Goal: Task Accomplishment & Management: Complete application form

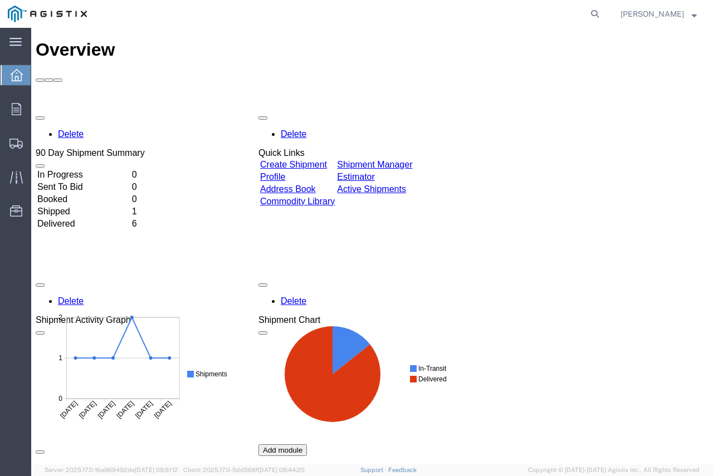
click at [310, 159] on td "Create Shipment" at bounding box center [298, 164] width 76 height 11
click at [310, 160] on link "Create Shipment" at bounding box center [293, 164] width 67 height 9
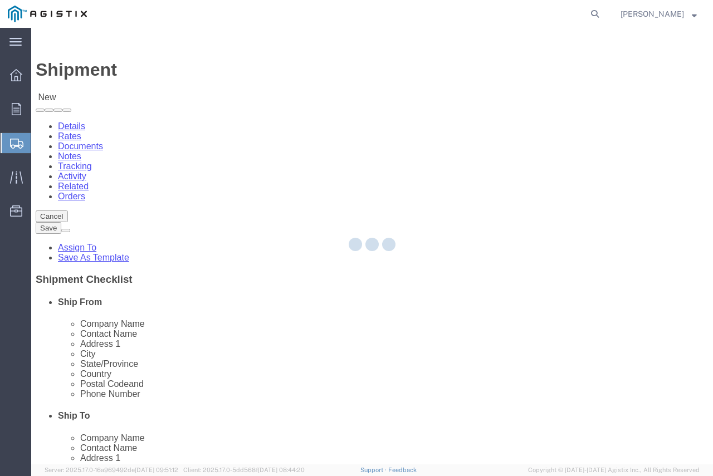
select select
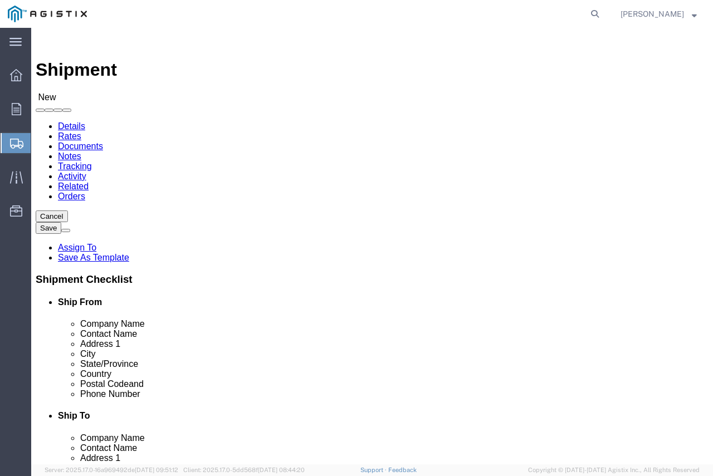
click select "Select Energy & Process Corp PG&E"
select select "9596"
click select "Select Energy & Process Corp PG&E"
select select "PURCHORD"
click select "Select"
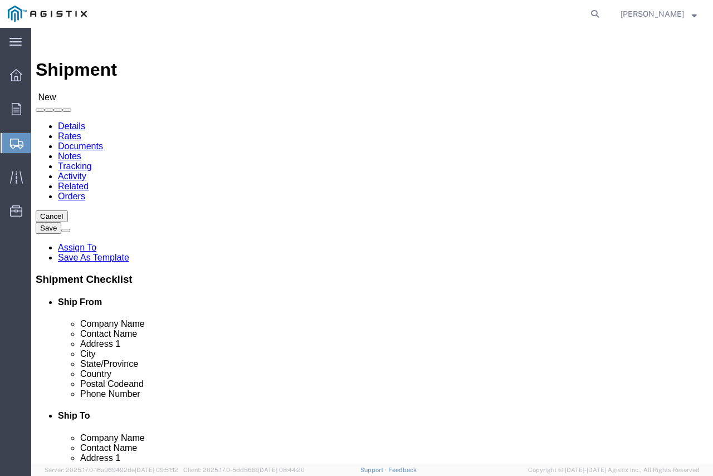
select select
select select "23082"
click select "Select All Others [GEOGRAPHIC_DATA] [GEOGRAPHIC_DATA] [GEOGRAPHIC_DATA] [GEOGRA…"
click input "text"
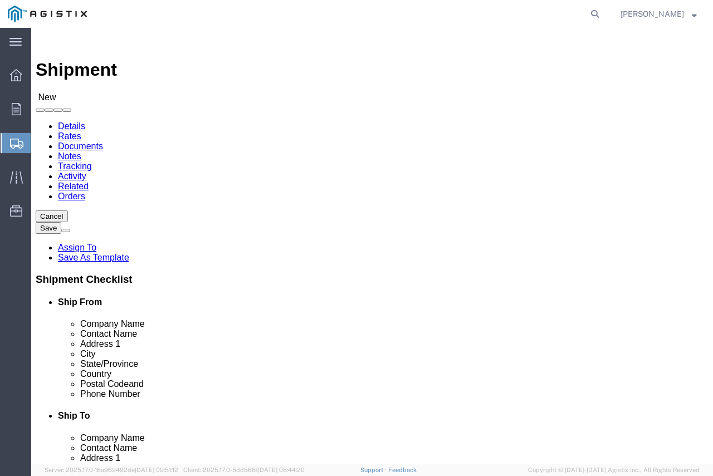
type input "e"
click p "- Energy & Process Corp - ([PERSON_NAME]) [STREET_ADDRESS][PERSON_NAME]"
select select "GA"
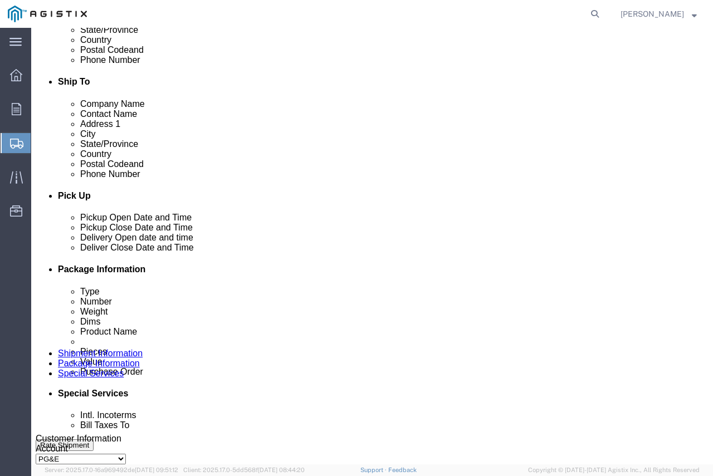
scroll to position [278, 0]
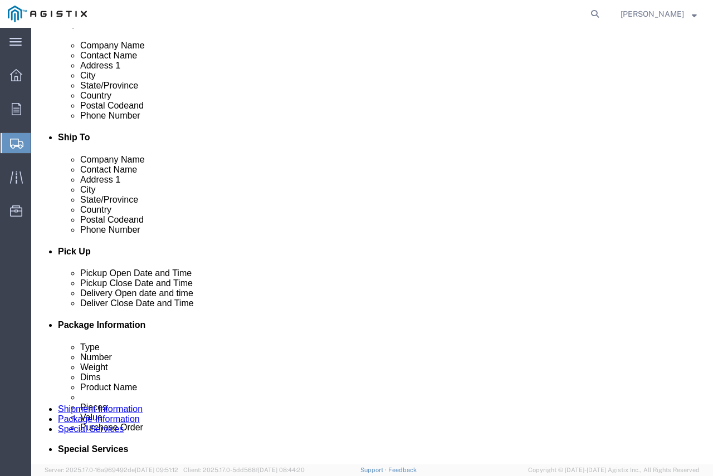
type input "Energy & Process Corp"
click input "text"
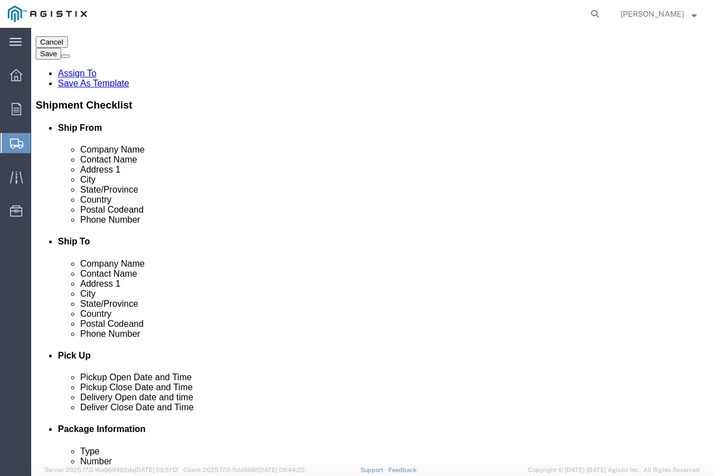
scroll to position [0, 0]
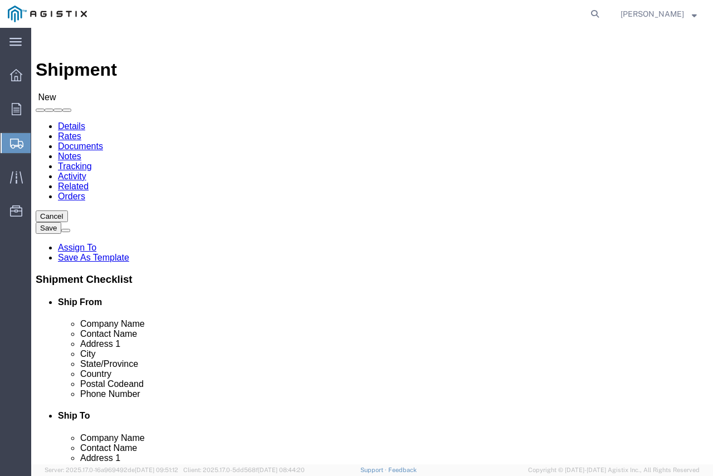
type input "7709343101"
click input "text"
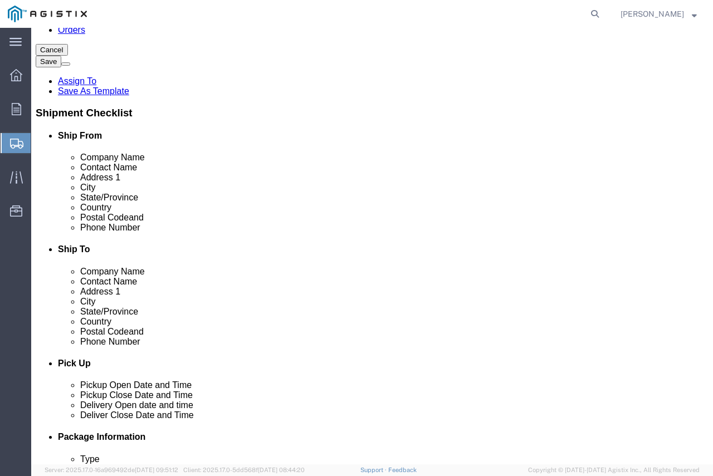
scroll to position [223, 0]
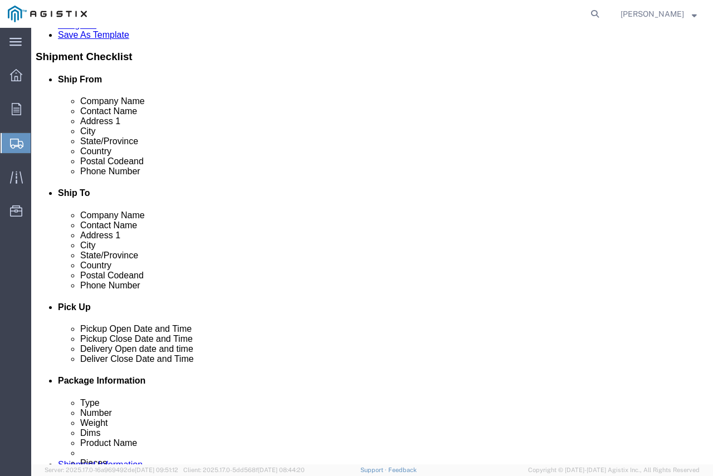
type input "pac"
click input "Postal Code"
type input "93401"
type input "c"
click input "text"
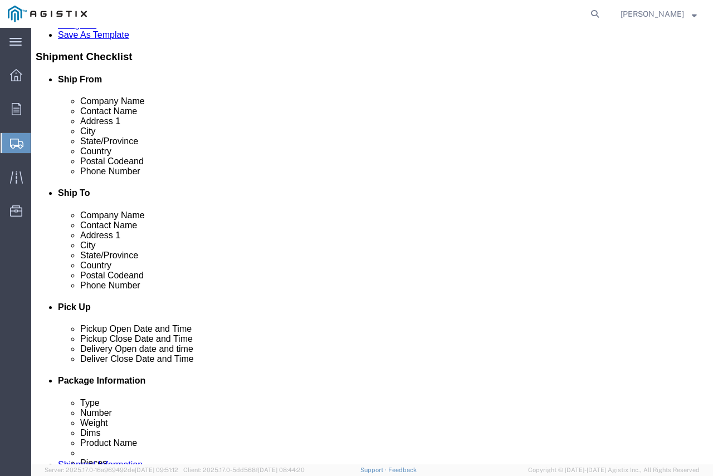
type input "san [PERSON_NAME] ob"
click p "- PG&E - () [STREET_ADDRESS]"
select select "CA"
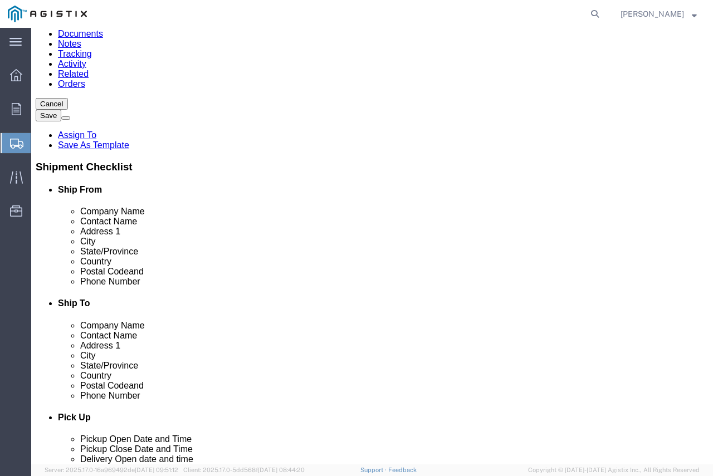
scroll to position [111, 0]
type input "[GEOGRAPHIC_DATA][PERSON_NAME]"
click input "text"
type input "[PERSON_NAME]"
click input "text"
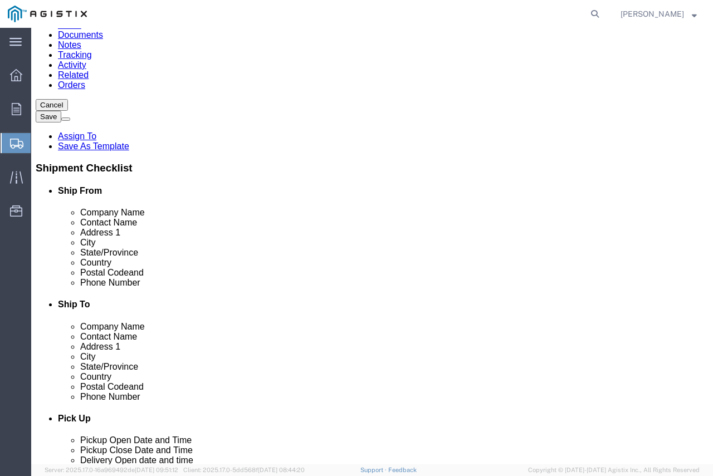
click input "text"
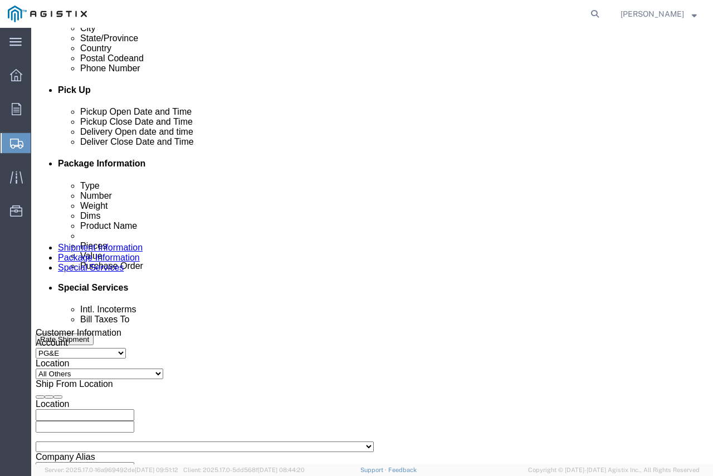
scroll to position [613, 0]
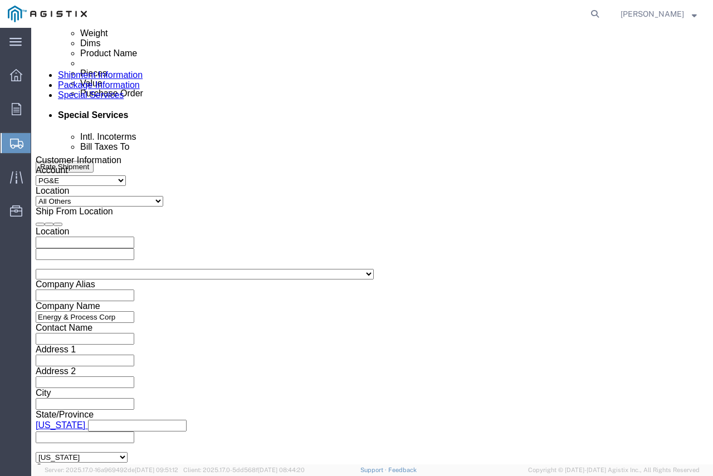
type input "8055454158"
click div
click button "Apply"
click div "[DATE] 1:00 PM"
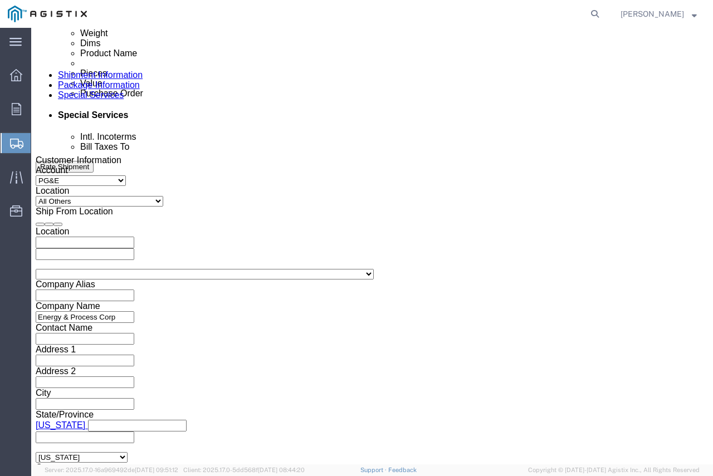
drag, startPoint x: 81, startPoint y: 360, endPoint x: 91, endPoint y: 355, distance: 10.5
click input "9:00 PM"
type input "9:00 AM"
click button "Apply"
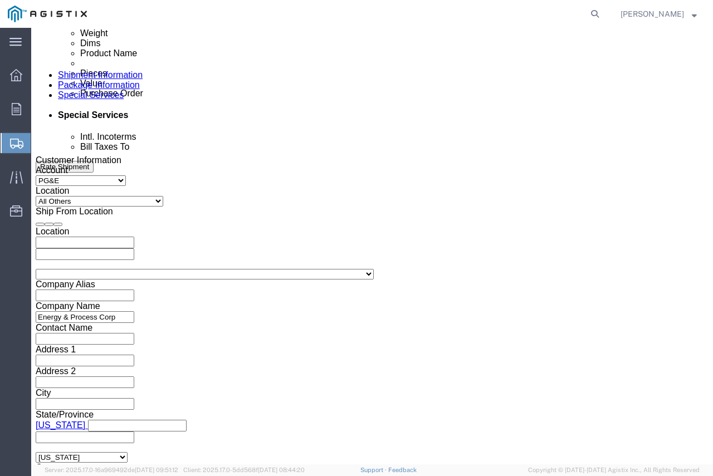
click input "text"
click input "3501402695"
drag, startPoint x: 142, startPoint y: 263, endPoint x: 74, endPoint y: 265, distance: 68.5
click div "Select Account Type Activity ID Airline Appointment Number ASN Batch Request # …"
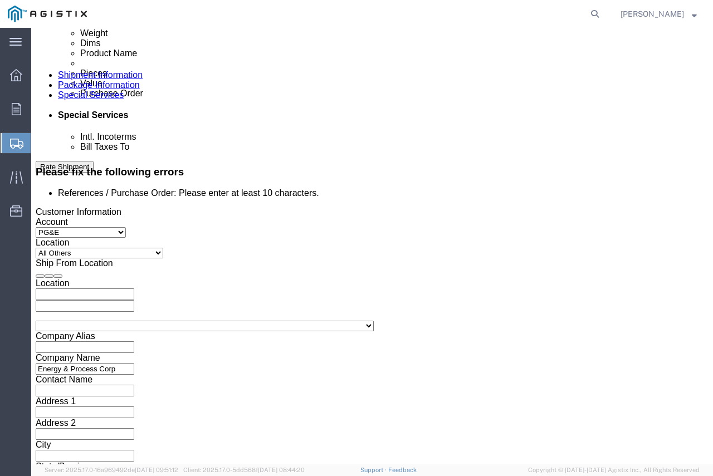
scroll to position [659, 0]
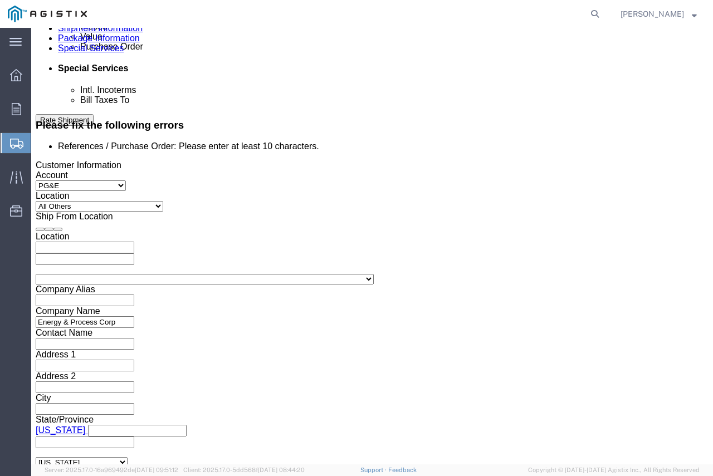
type input "3501402695"
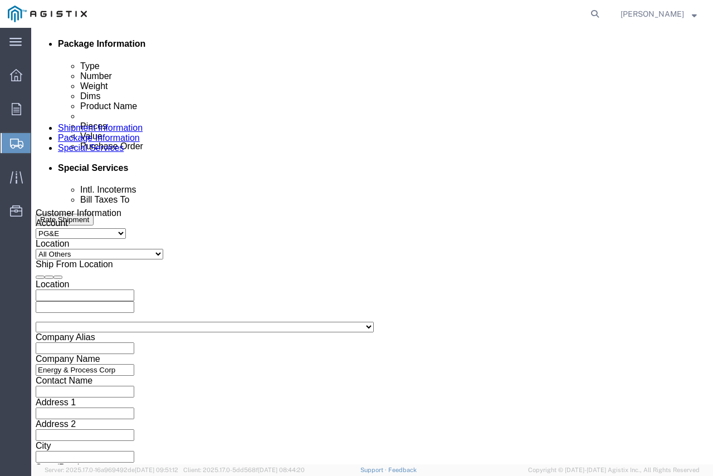
scroll to position [710, 0]
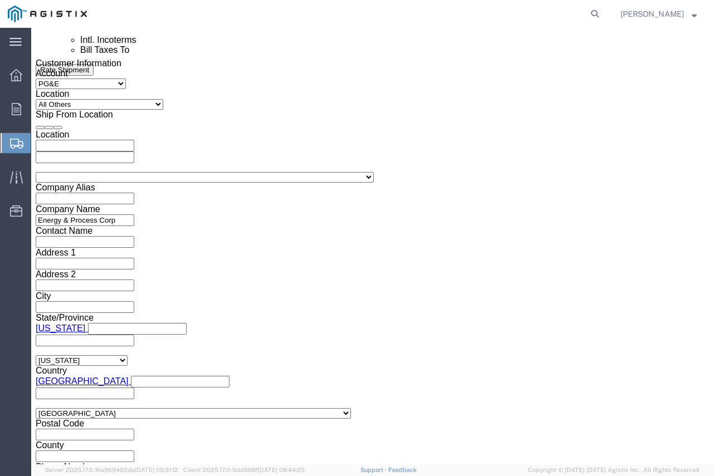
click button "Continue"
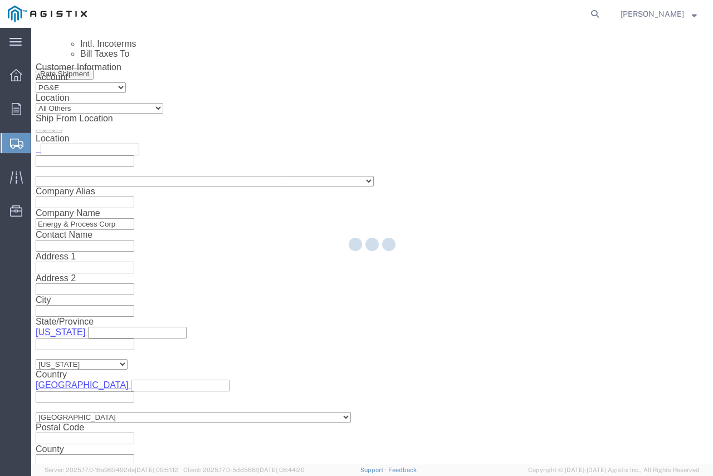
select select "CBOX"
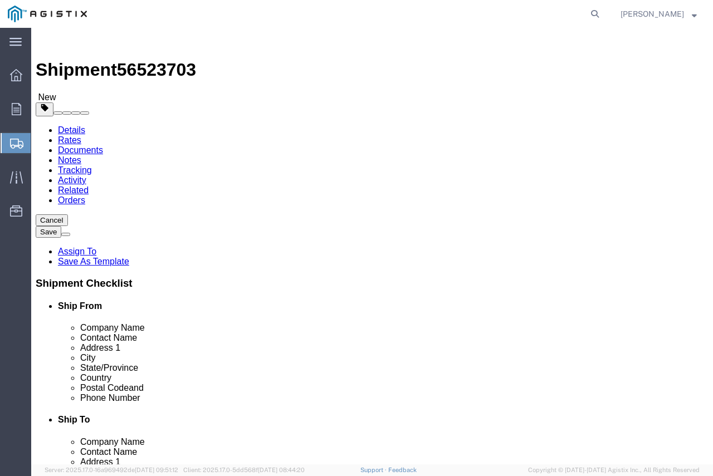
click div "Length x Width x Height Select cm ft in"
click input "text"
type input "243"
click input "text"
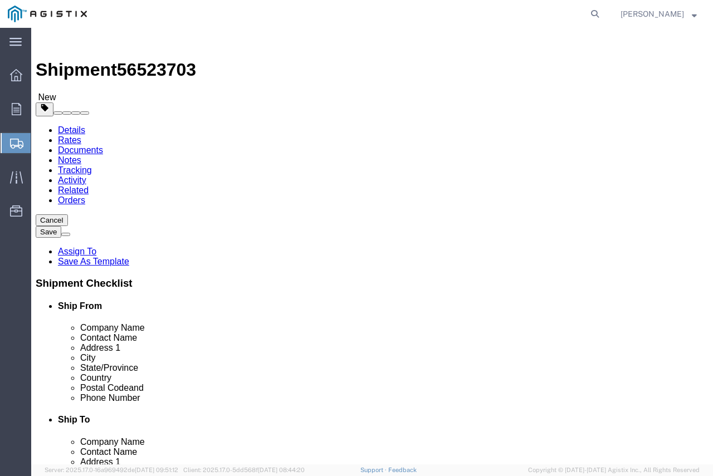
type input "5"
click input "text"
type input "5"
click input "0.00"
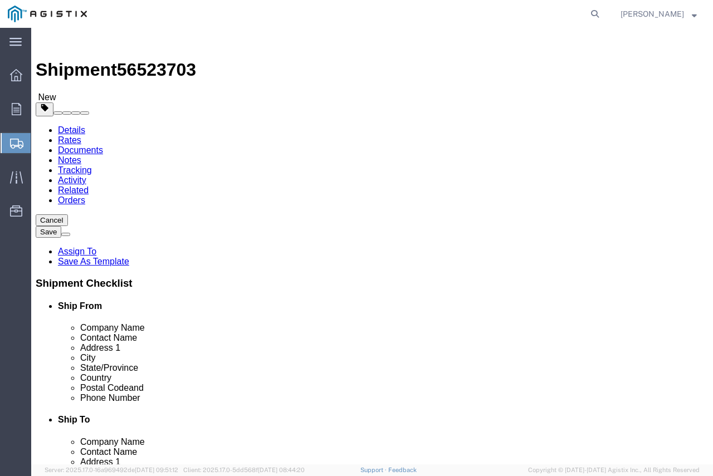
type input "70.00"
click link "Add Content"
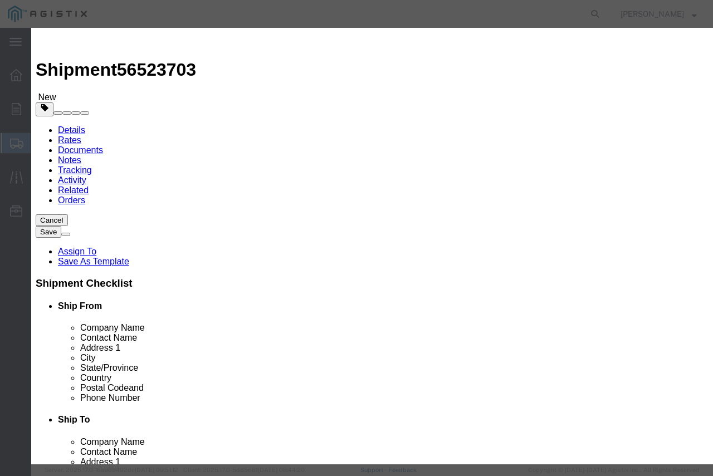
click input "text"
type input "stainless steel pipe"
click input "0"
type input "1"
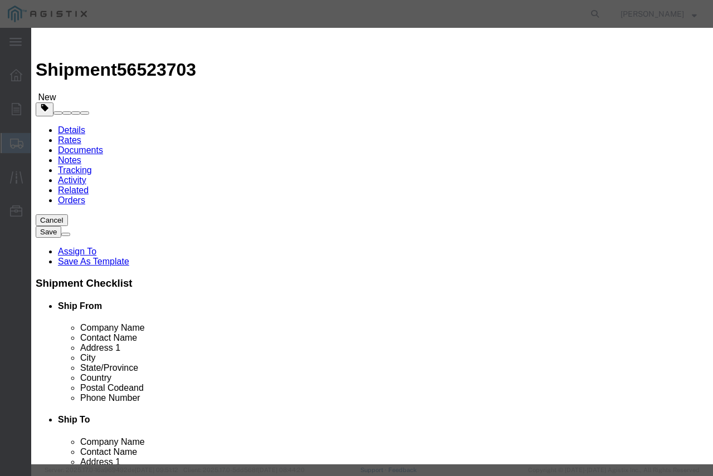
click input "text"
type input "1410"
drag, startPoint x: 188, startPoint y: 150, endPoint x: 186, endPoint y: 157, distance: 6.4
click select "Select 50 55 60 65 70 85 92.5 100 125 175 250 300 400"
select select "50"
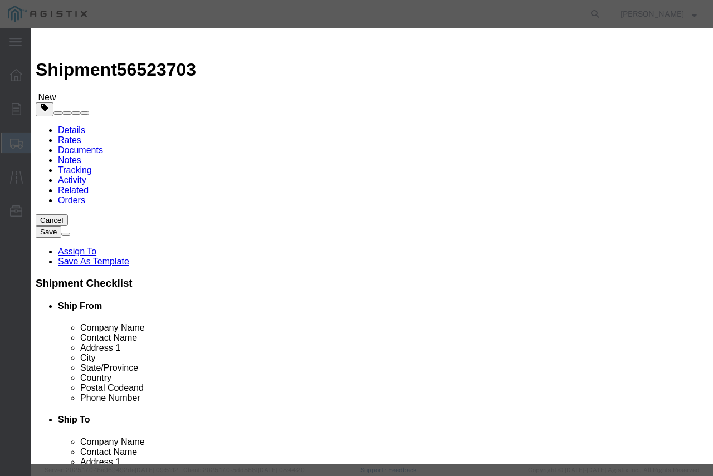
click select "Select 50 55 60 65 70 85 92.5 100 125 175 250 300 400"
click button "Save & Close"
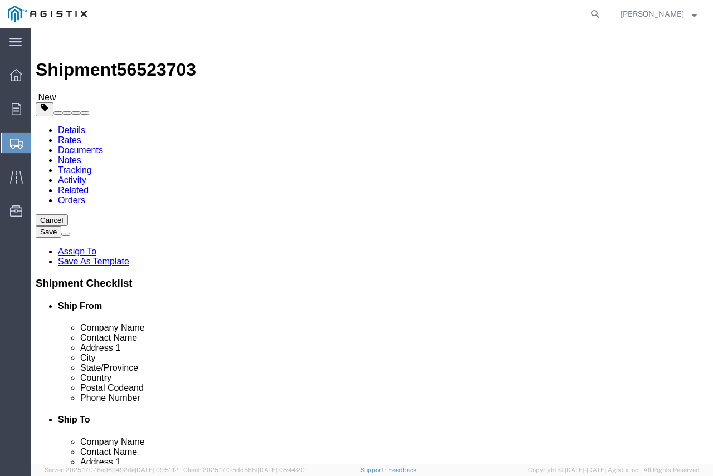
click button "Rate Shipment"
